Goal: Transaction & Acquisition: Subscribe to service/newsletter

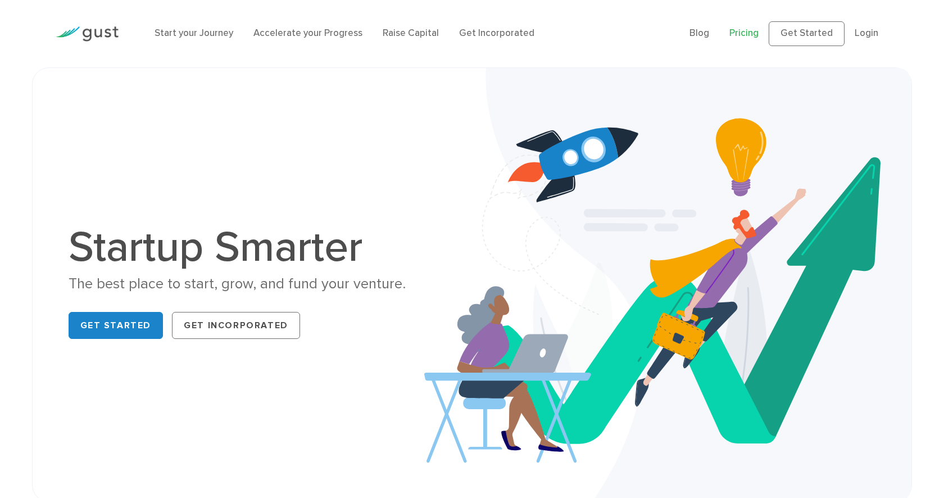
click at [745, 33] on link "Pricing" at bounding box center [743, 33] width 29 height 11
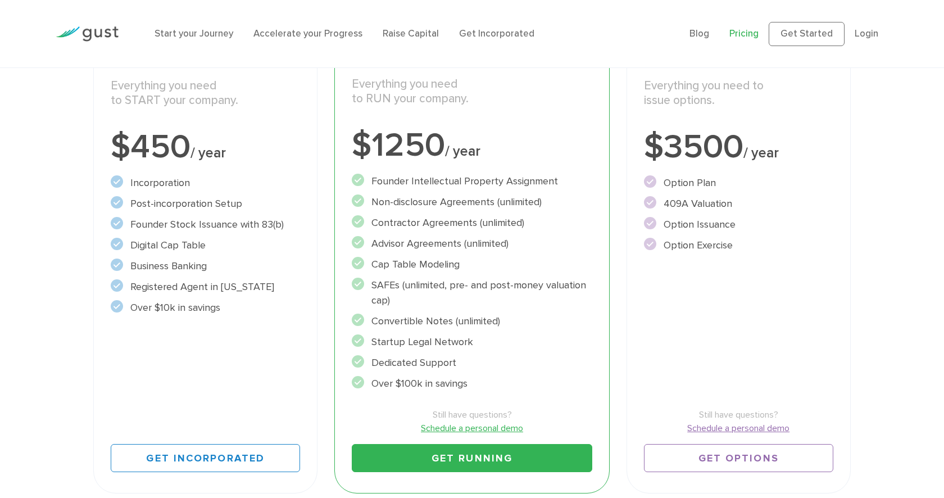
scroll to position [226, 0]
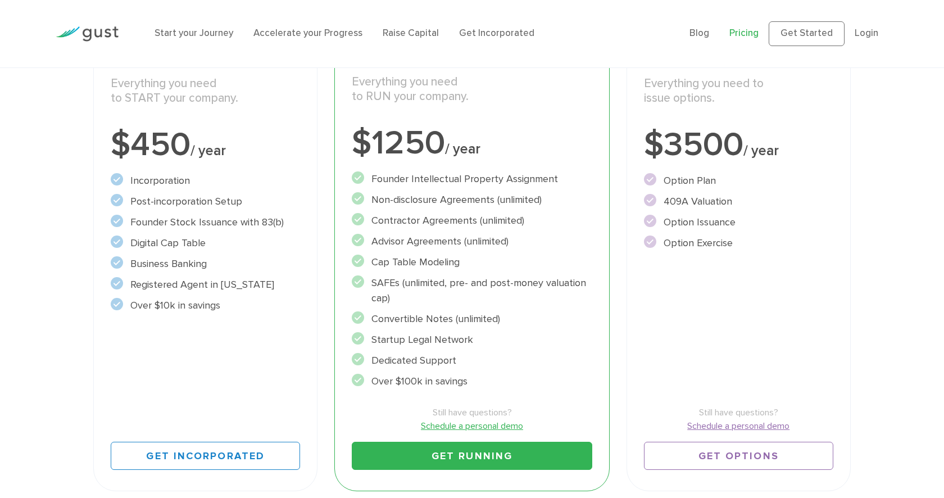
drag, startPoint x: 388, startPoint y: 197, endPoint x: 377, endPoint y: 320, distance: 123.0
click at [377, 320] on ul "Founder Intellectual Property Assignment" at bounding box center [472, 279] width 240 height 217
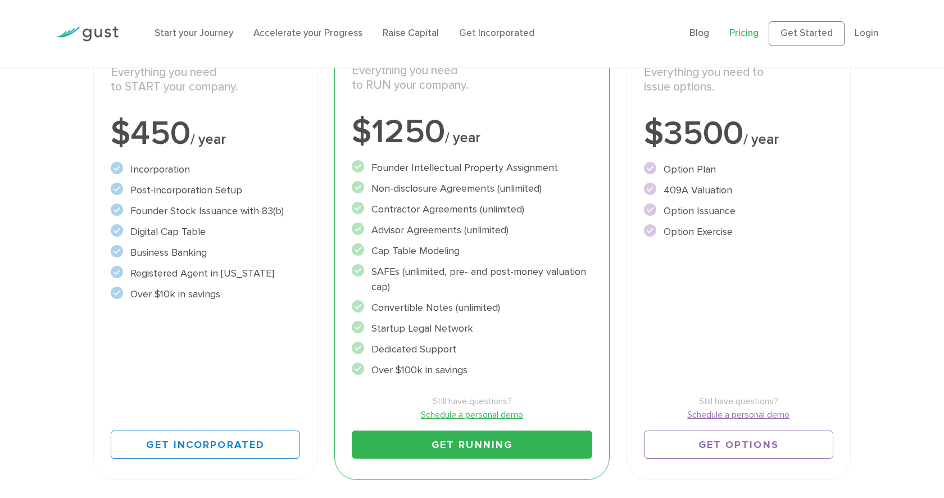
scroll to position [238, 0]
click at [464, 360] on ul "Founder Intellectual Property Assignment" at bounding box center [472, 268] width 240 height 217
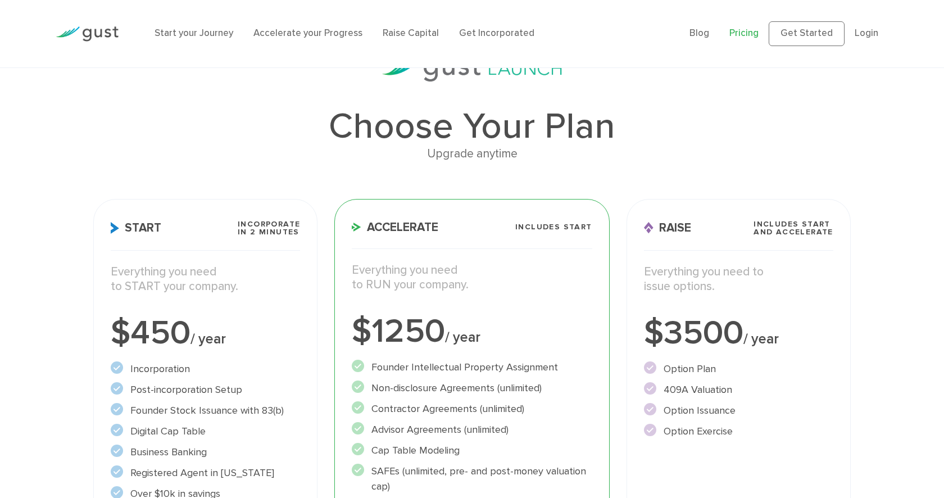
scroll to position [0, 0]
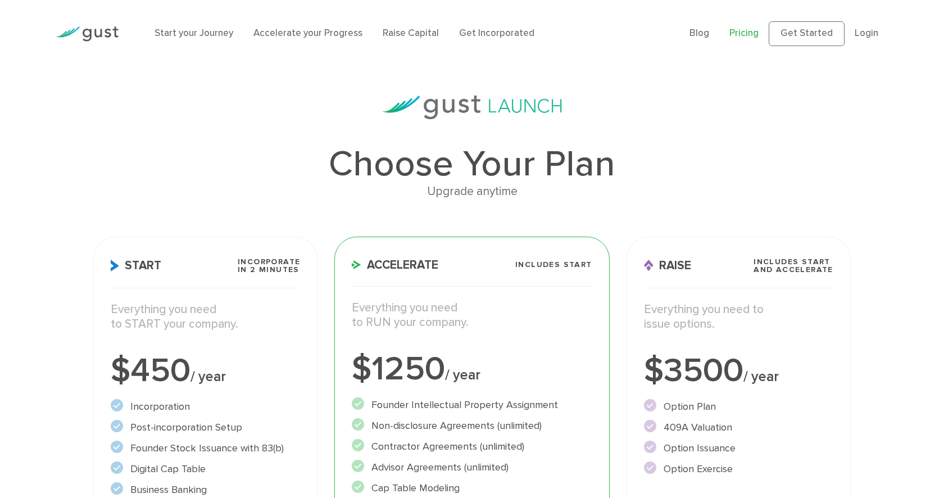
click at [414, 39] on li "Raise Capital" at bounding box center [411, 33] width 56 height 15
click at [406, 30] on link "Raise Capital" at bounding box center [411, 33] width 56 height 11
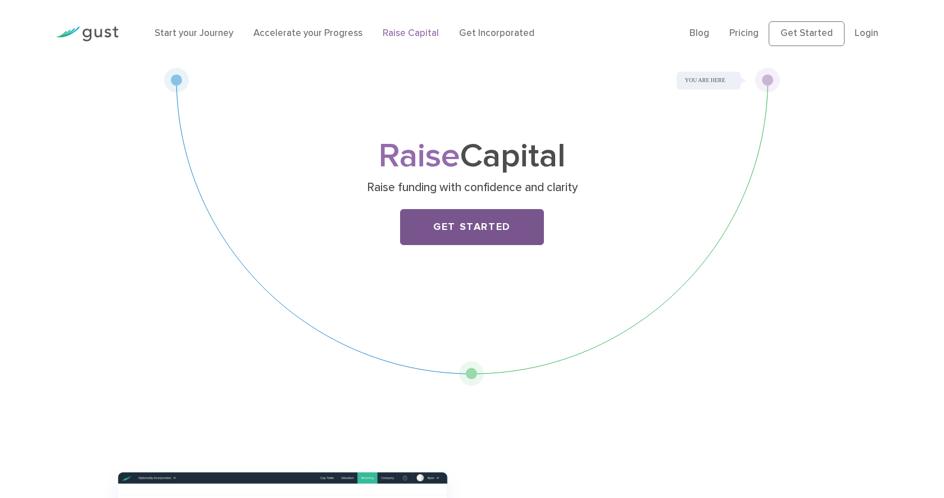
click at [438, 231] on link "Get Started" at bounding box center [472, 227] width 144 height 36
